Goal: Task Accomplishment & Management: Use online tool/utility

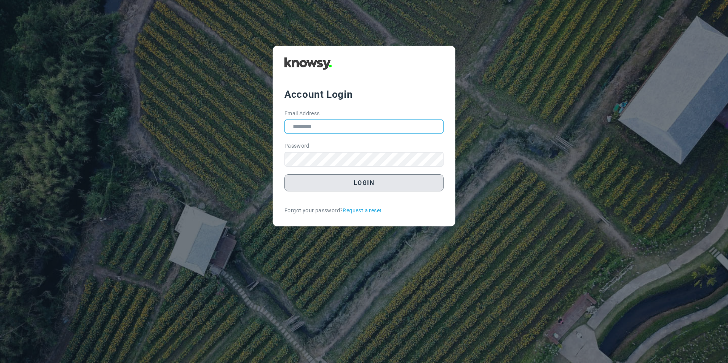
type input "**********"
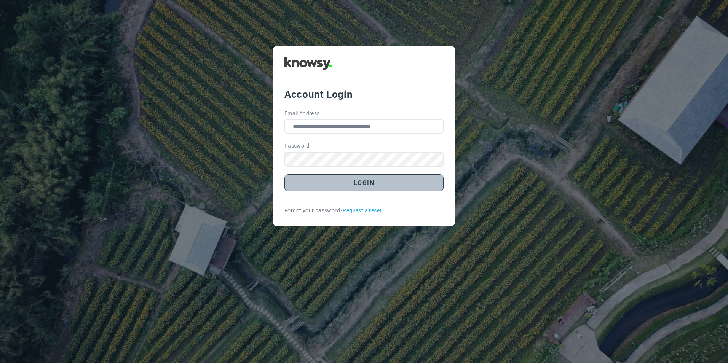
click at [357, 186] on button "Login" at bounding box center [363, 182] width 159 height 17
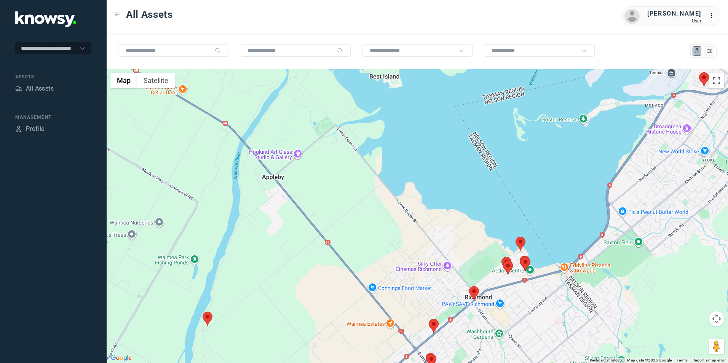
click at [205, 315] on img at bounding box center [207, 319] width 10 height 14
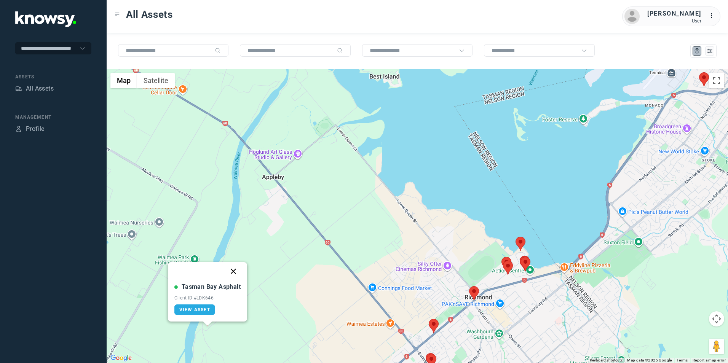
click at [233, 271] on button "Close" at bounding box center [233, 271] width 18 height 18
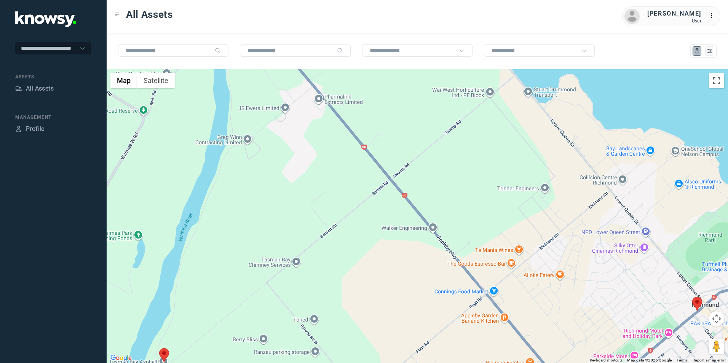
drag, startPoint x: 223, startPoint y: 314, endPoint x: 227, endPoint y: 271, distance: 43.2
click at [226, 275] on div "To navigate, press the arrow keys." at bounding box center [417, 216] width 621 height 294
